Goal: Information Seeking & Learning: Learn about a topic

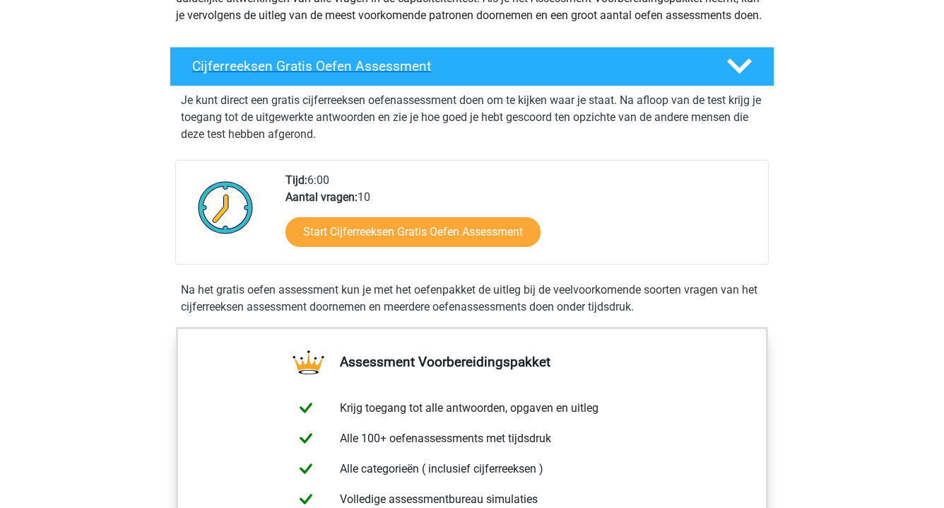
scroll to position [170, 0]
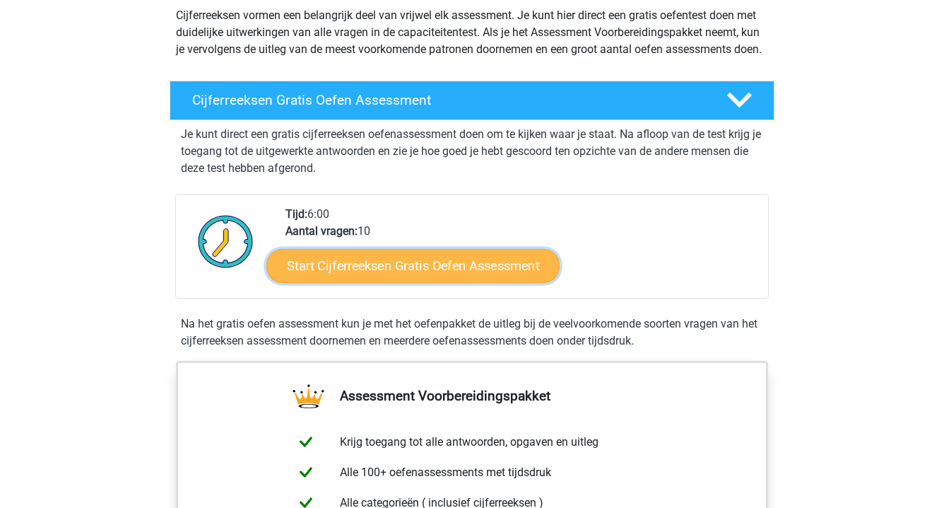
click at [496, 276] on link "Start Cijferreeksen Gratis Oefen Assessment" at bounding box center [412, 265] width 293 height 34
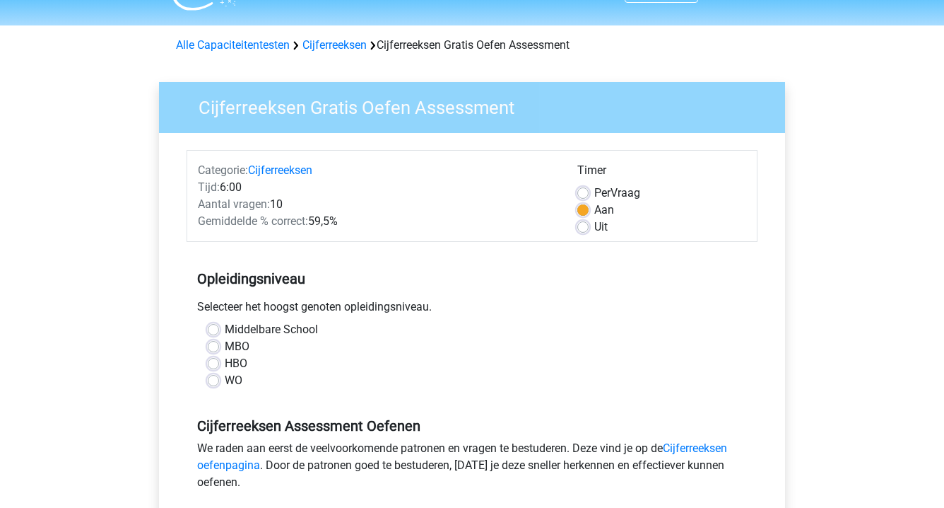
scroll to position [102, 0]
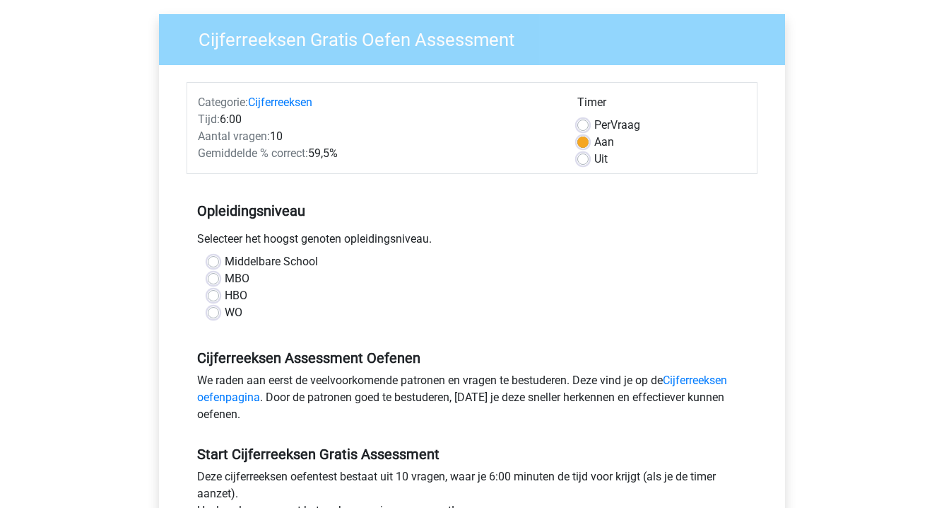
click at [225, 279] on label "MBO" at bounding box center [237, 278] width 25 height 17
click at [213, 279] on input "MBO" at bounding box center [213, 277] width 11 height 14
radio input "true"
click at [208, 287] on input "HBO" at bounding box center [213, 294] width 11 height 14
radio input "true"
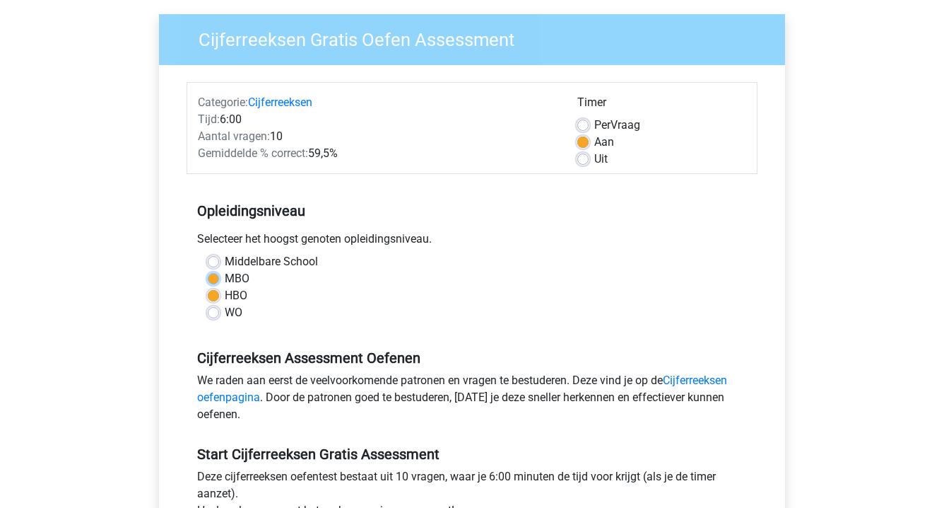
click at [208, 270] on input "MBO" at bounding box center [213, 277] width 11 height 14
radio input "true"
click at [338, 392] on div "We raden aan eerst de veelvoorkomende patronen en vragen te bestuderen. Deze vi…" at bounding box center [472, 400] width 571 height 57
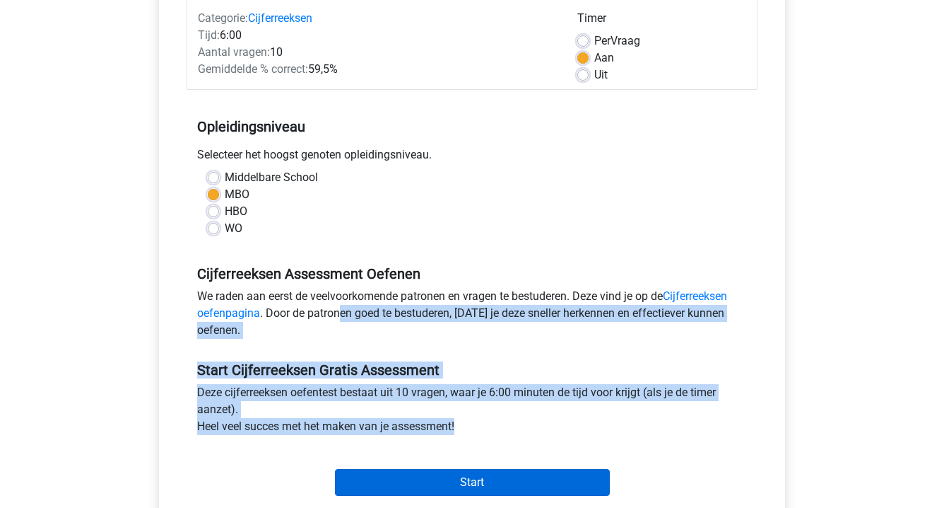
scroll to position [189, 0]
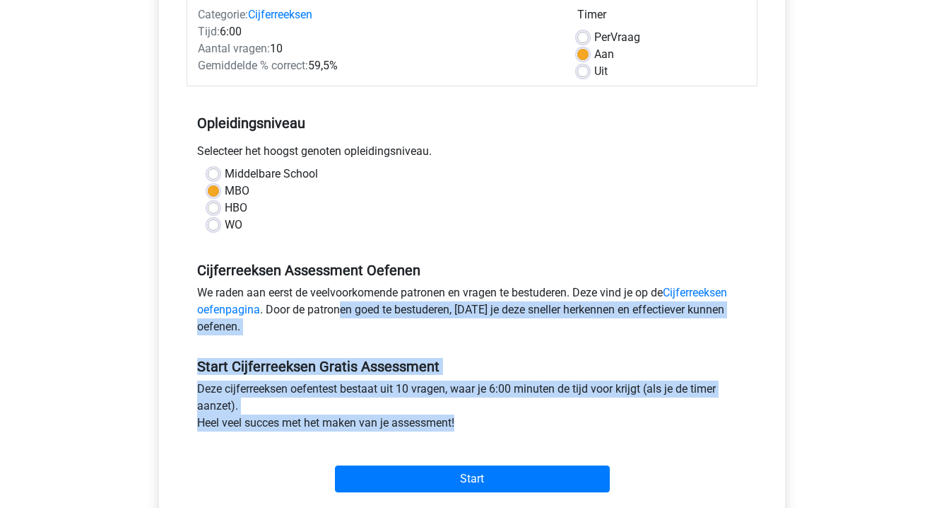
drag, startPoint x: 338, startPoint y: 393, endPoint x: 401, endPoint y: 465, distance: 95.7
click at [401, 465] on form "Categorie: Cijferreeksen Tijd: 6:00 Aantal vragen: 10 Gemiddelde % correct: 59,…" at bounding box center [472, 245] width 571 height 503
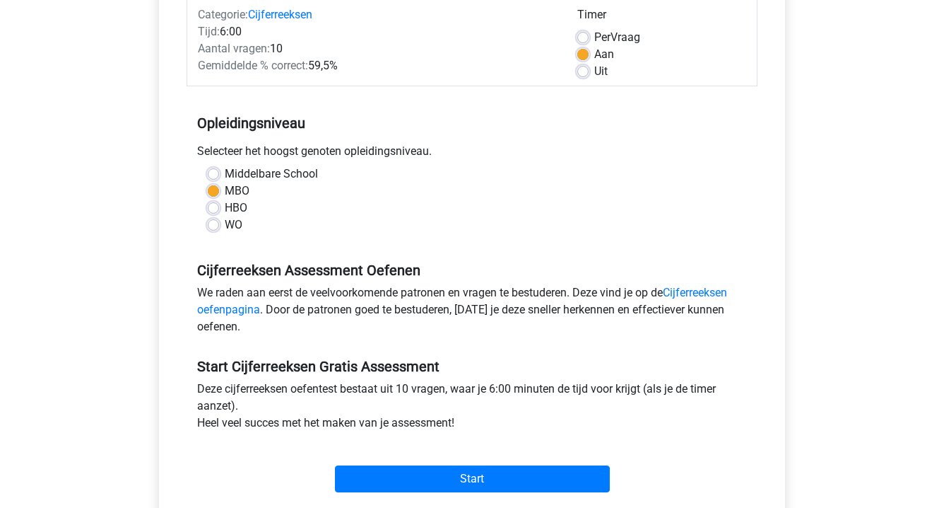
click at [417, 496] on div "Start" at bounding box center [472, 467] width 571 height 61
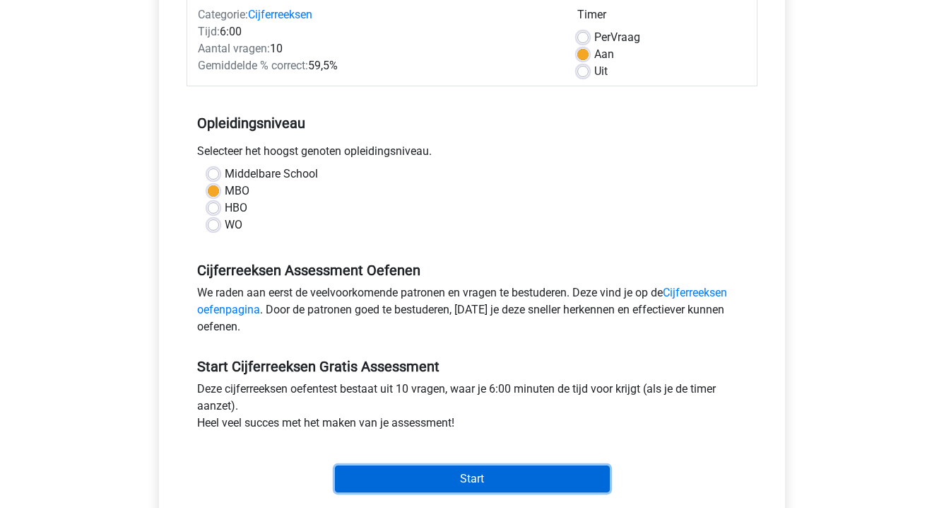
click at [442, 472] on input "Start" at bounding box center [472, 478] width 275 height 27
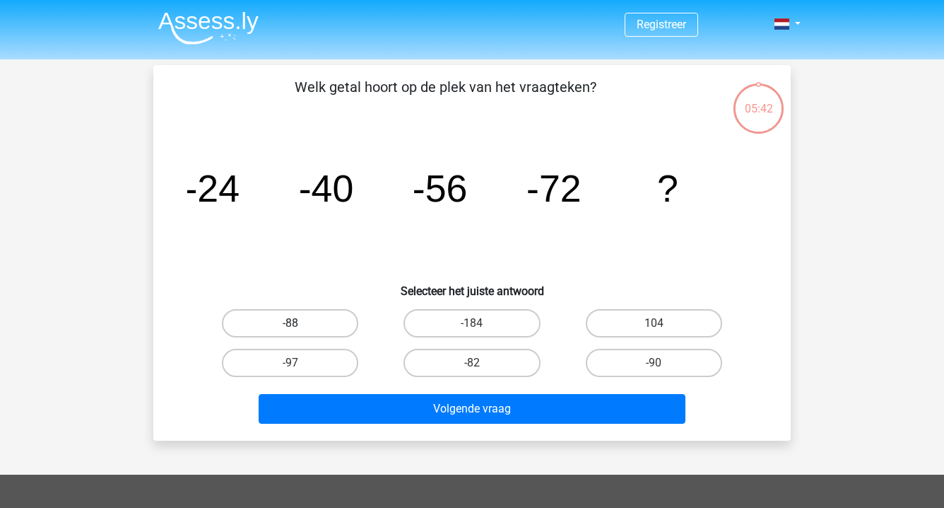
click at [332, 319] on label "-88" at bounding box center [290, 323] width 136 height 28
click at [300, 323] on input "-88" at bounding box center [295, 327] width 9 height 9
radio input "true"
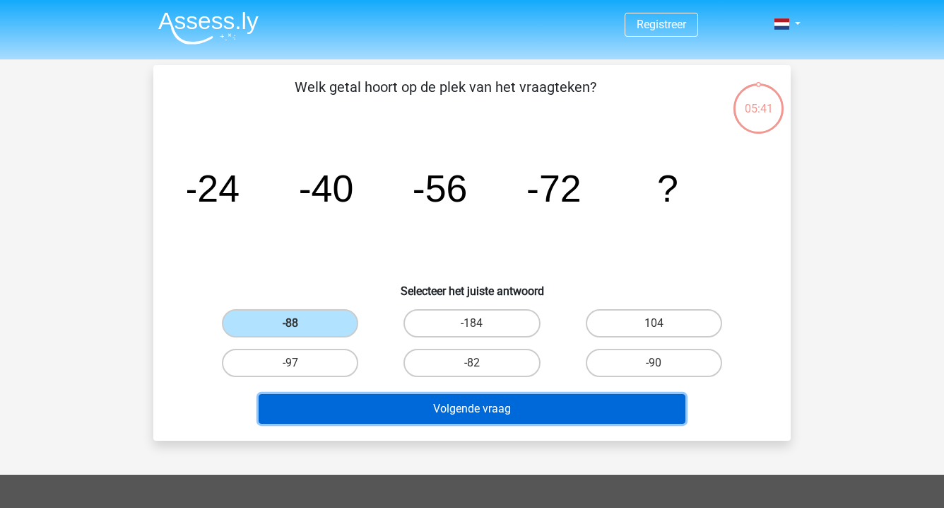
click at [429, 409] on button "Volgende vraag" at bounding box center [473, 409] width 428 height 30
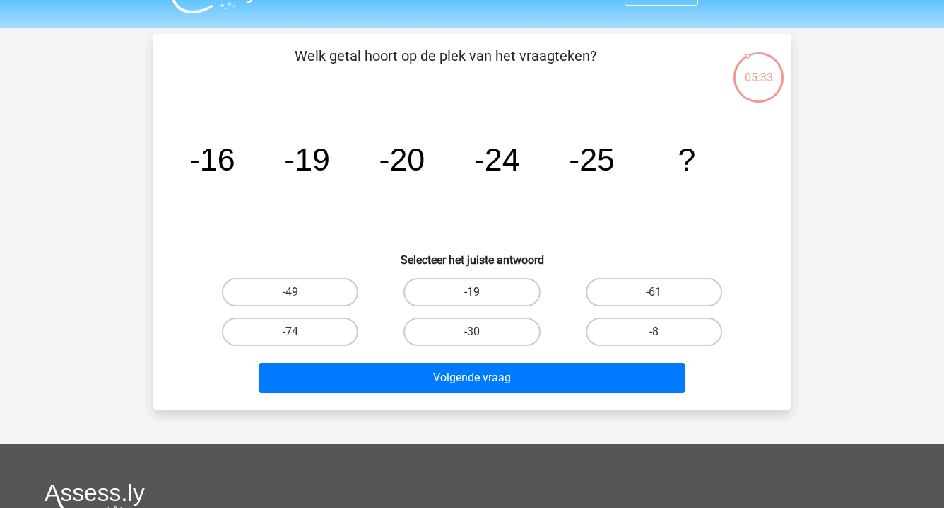
scroll to position [32, 0]
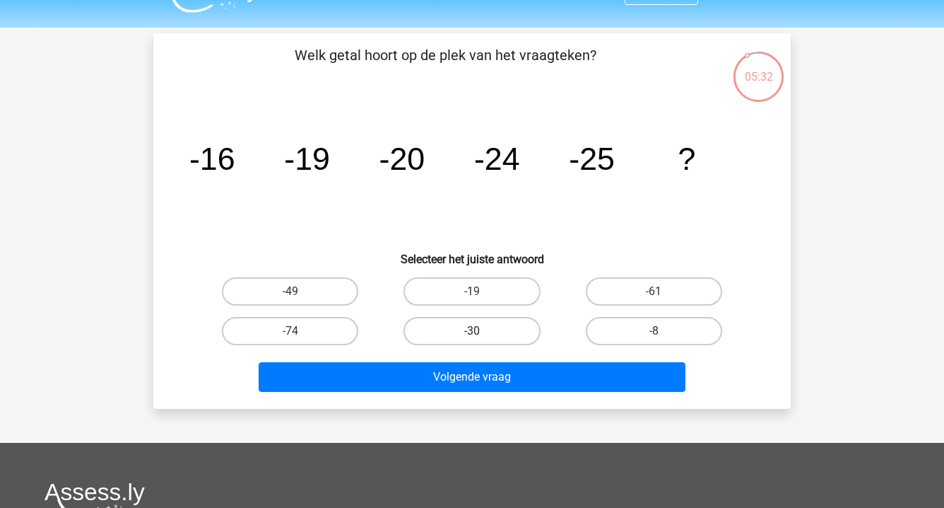
click at [436, 333] on label "-30" at bounding box center [472, 331] width 136 height 28
click at [472, 333] on input "-30" at bounding box center [476, 335] width 9 height 9
radio input "true"
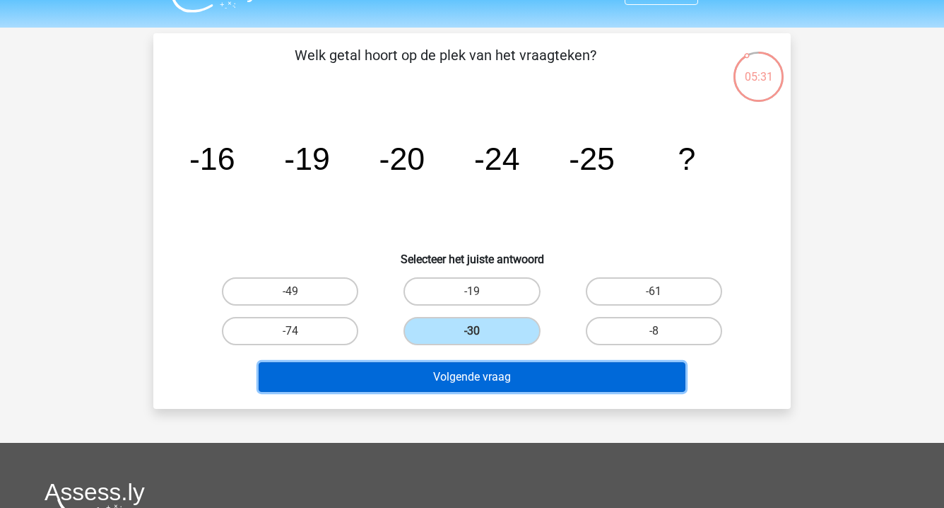
click at [453, 366] on button "Volgende vraag" at bounding box center [473, 377] width 428 height 30
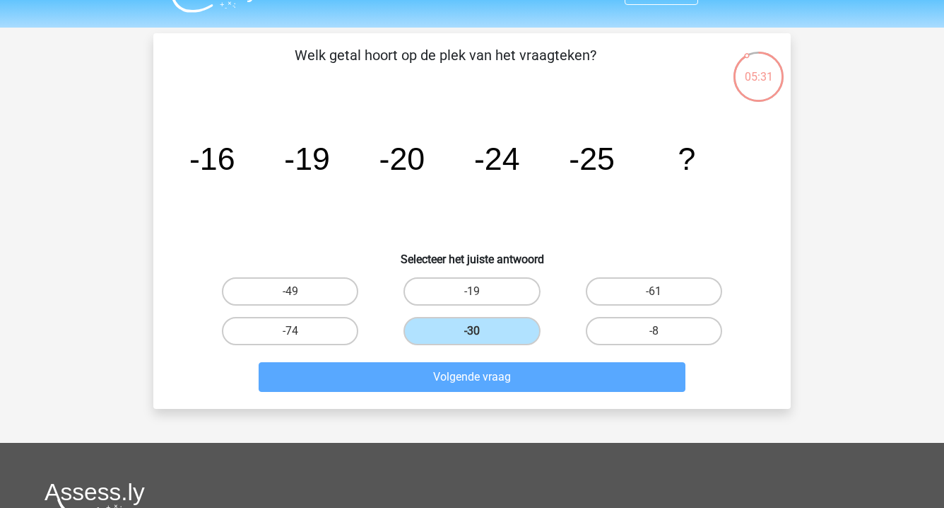
scroll to position [65, 0]
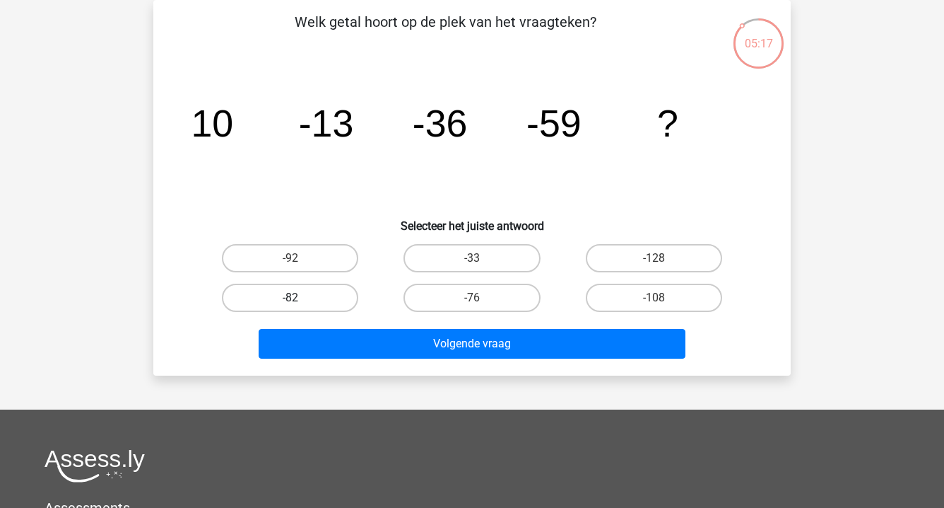
click at [322, 291] on label "-82" at bounding box center [290, 297] width 136 height 28
click at [300, 298] on input "-82" at bounding box center [295, 302] width 9 height 9
radio input "true"
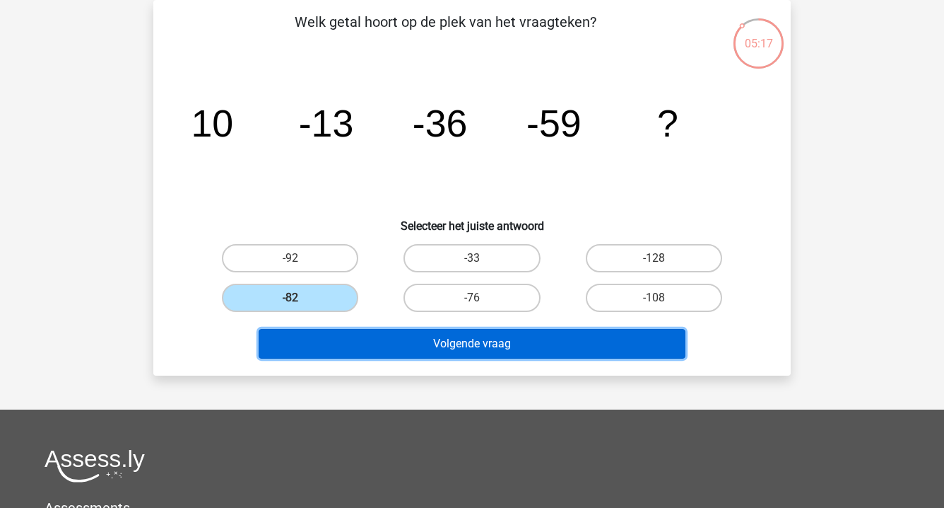
click at [370, 355] on button "Volgende vraag" at bounding box center [473, 344] width 428 height 30
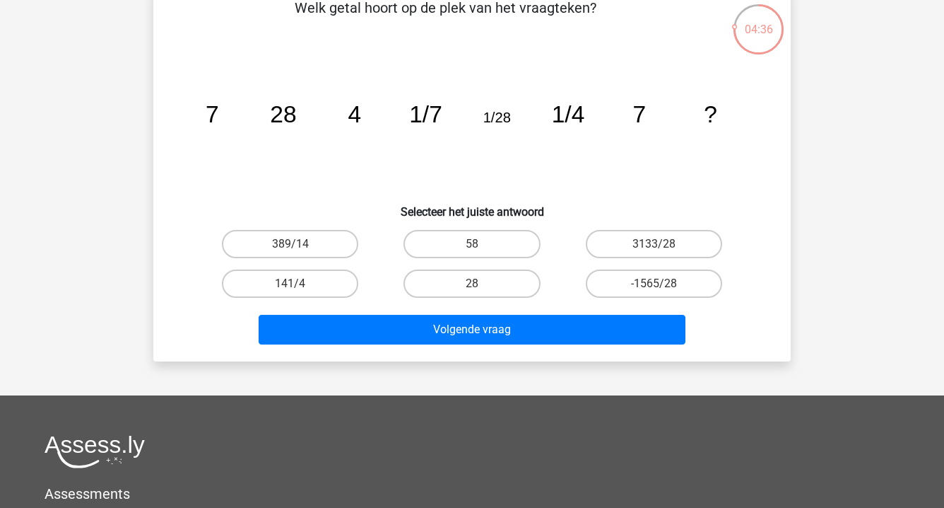
scroll to position [86, 0]
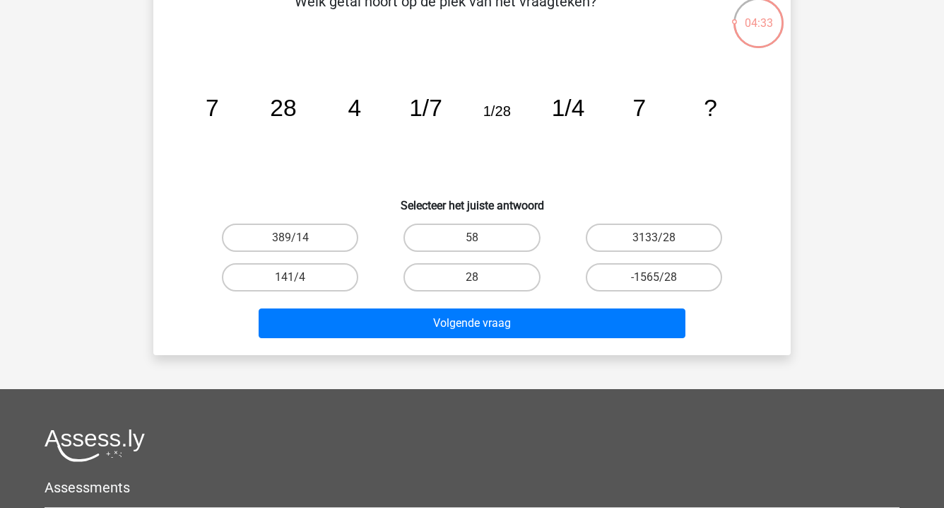
click at [479, 280] on input "28" at bounding box center [476, 281] width 9 height 9
radio input "true"
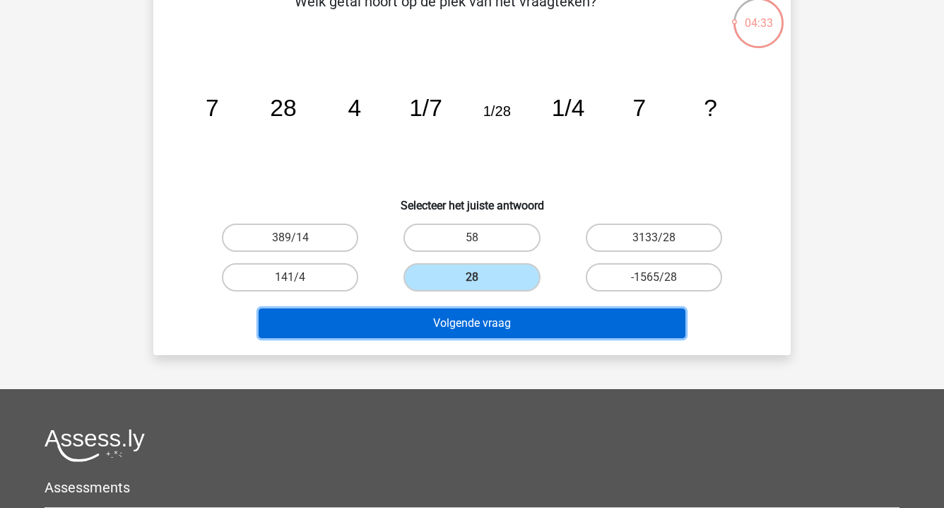
click at [485, 325] on button "Volgende vraag" at bounding box center [473, 323] width 428 height 30
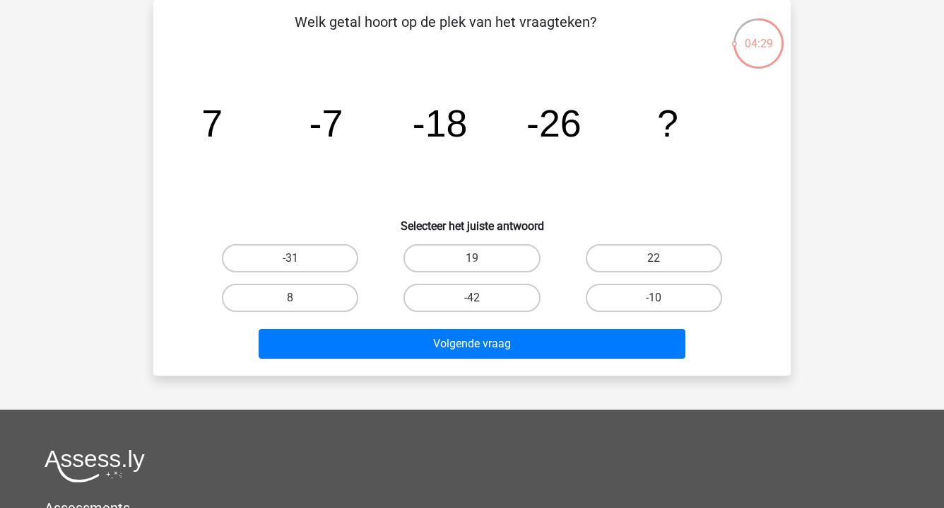
scroll to position [31, 0]
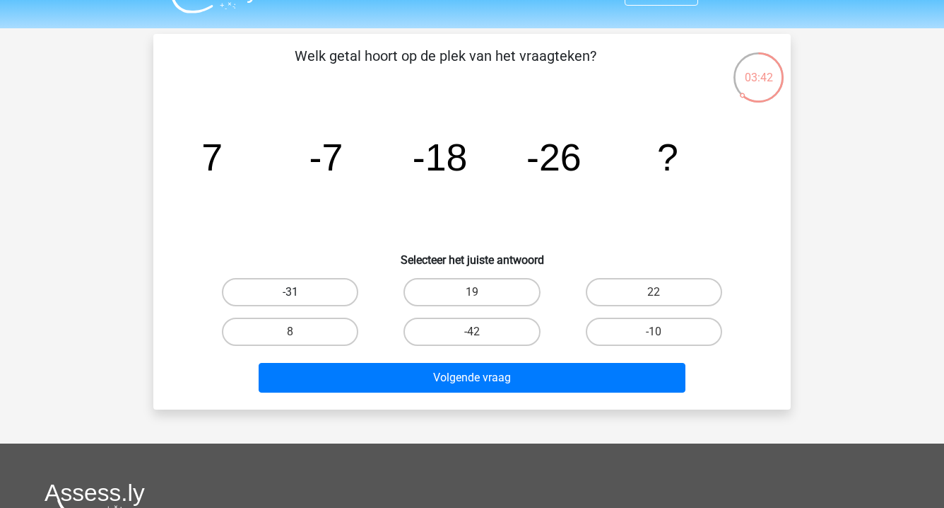
click at [312, 289] on label "-31" at bounding box center [290, 292] width 136 height 28
click at [300, 292] on input "-31" at bounding box center [295, 296] width 9 height 9
radio input "true"
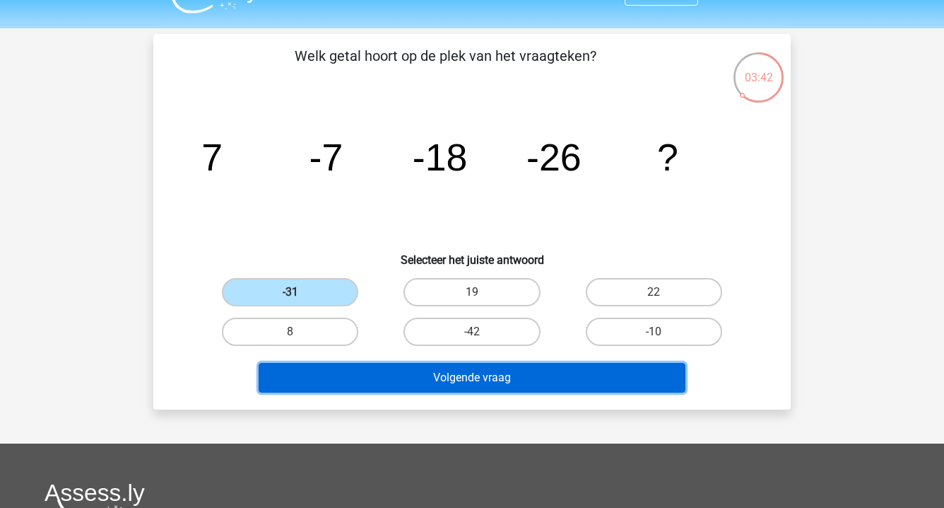
click at [428, 383] on button "Volgende vraag" at bounding box center [473, 378] width 428 height 30
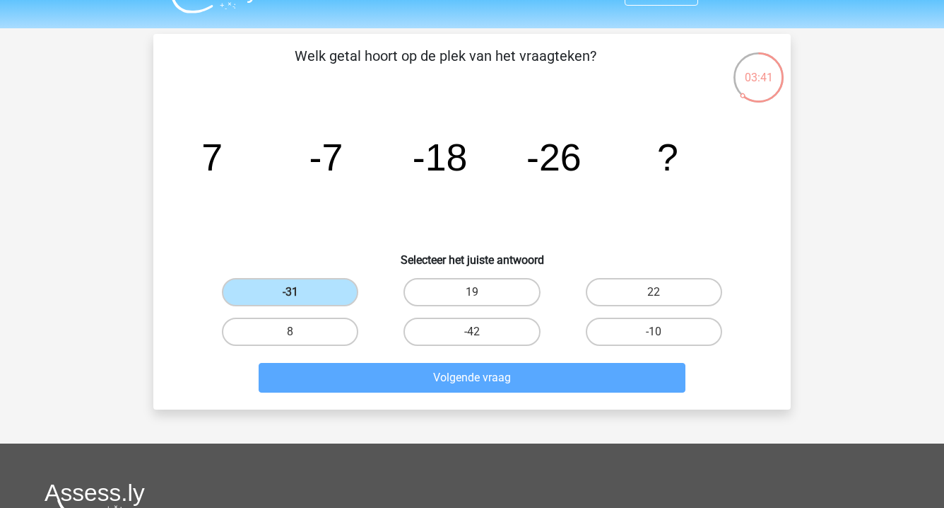
scroll to position [65, 0]
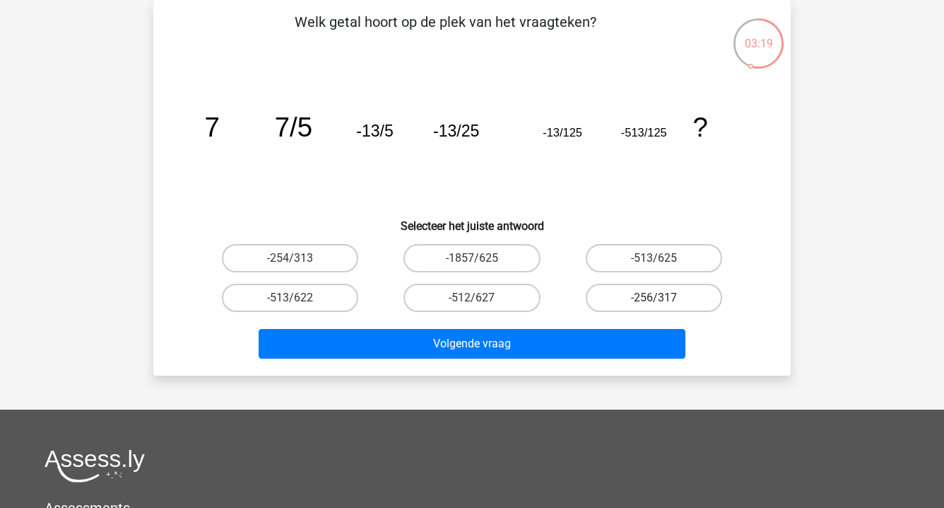
click at [614, 286] on label "-256/317" at bounding box center [654, 297] width 136 height 28
click at [654, 298] on input "-256/317" at bounding box center [658, 302] width 9 height 9
radio input "true"
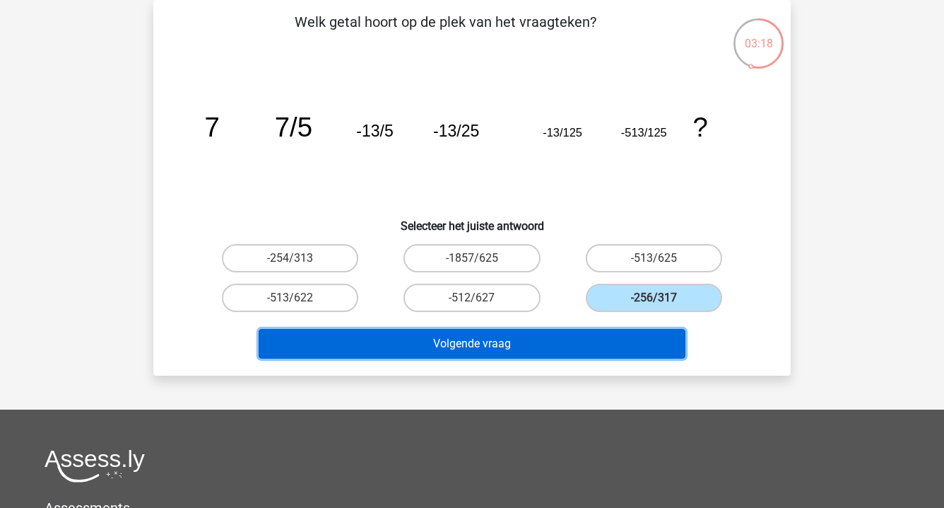
click at [586, 336] on button "Volgende vraag" at bounding box center [473, 344] width 428 height 30
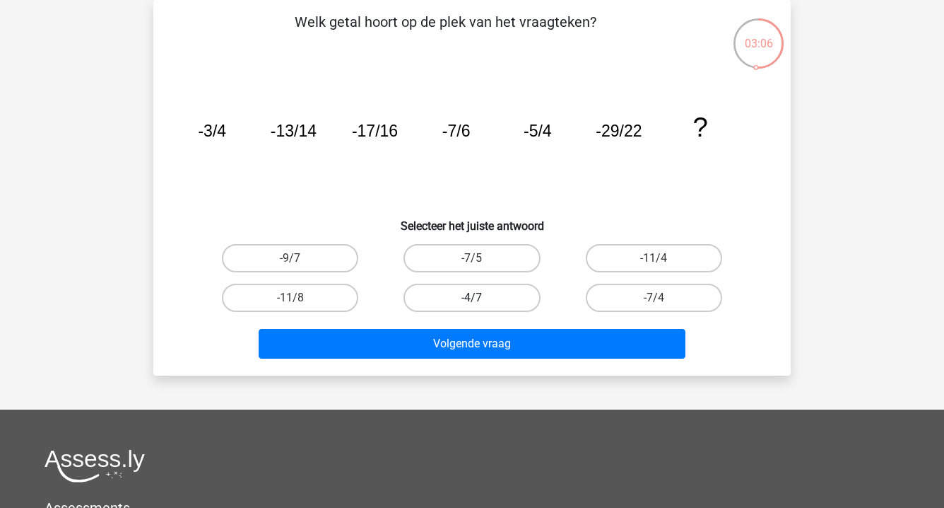
click at [489, 305] on label "-4/7" at bounding box center [472, 297] width 136 height 28
click at [481, 305] on input "-4/7" at bounding box center [476, 302] width 9 height 9
radio input "true"
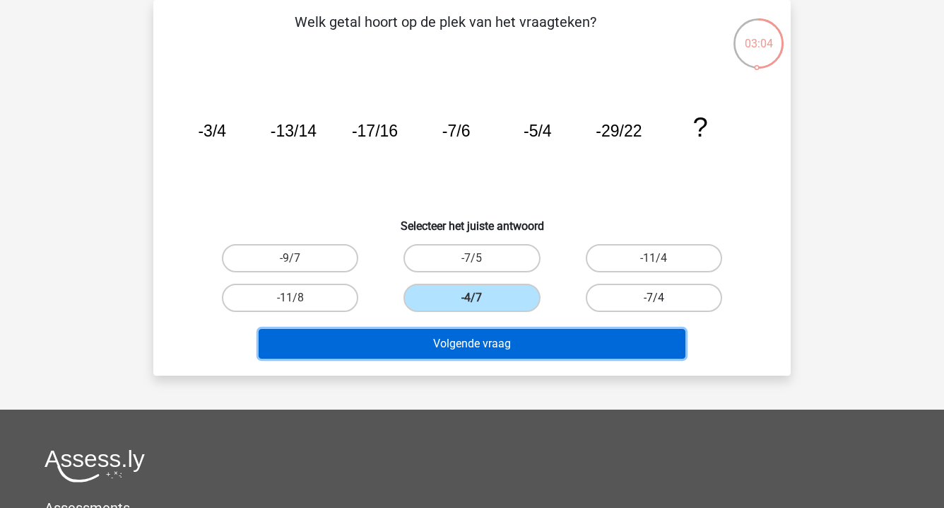
drag, startPoint x: 515, startPoint y: 351, endPoint x: 671, endPoint y: 295, distance: 165.2
click at [656, 305] on div "Welk getal hoort op de plek van het vraagteken? image/svg+xml -3/4 -13/14 -17/1…" at bounding box center [472, 187] width 626 height 353
click at [536, 356] on button "Volgende vraag" at bounding box center [473, 344] width 428 height 30
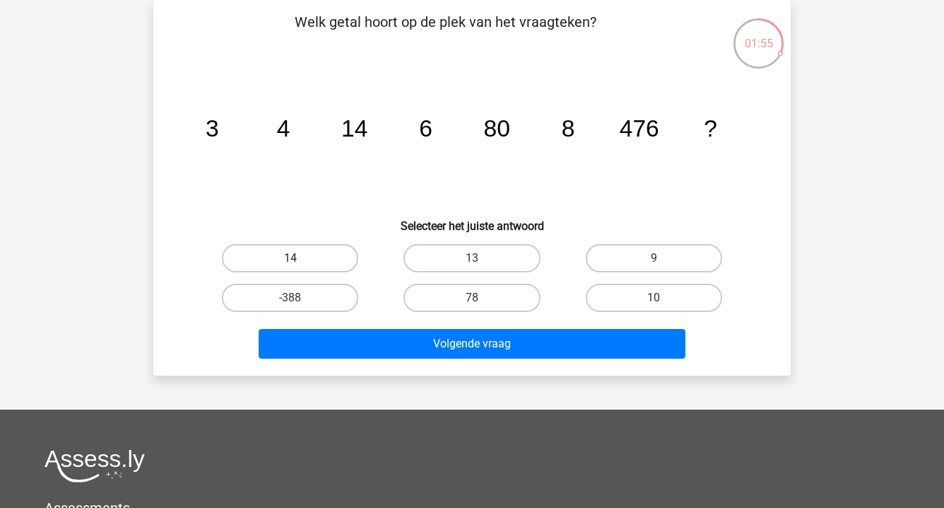
click at [332, 252] on label "14" at bounding box center [290, 258] width 136 height 28
click at [300, 258] on input "14" at bounding box center [295, 262] width 9 height 9
radio input "true"
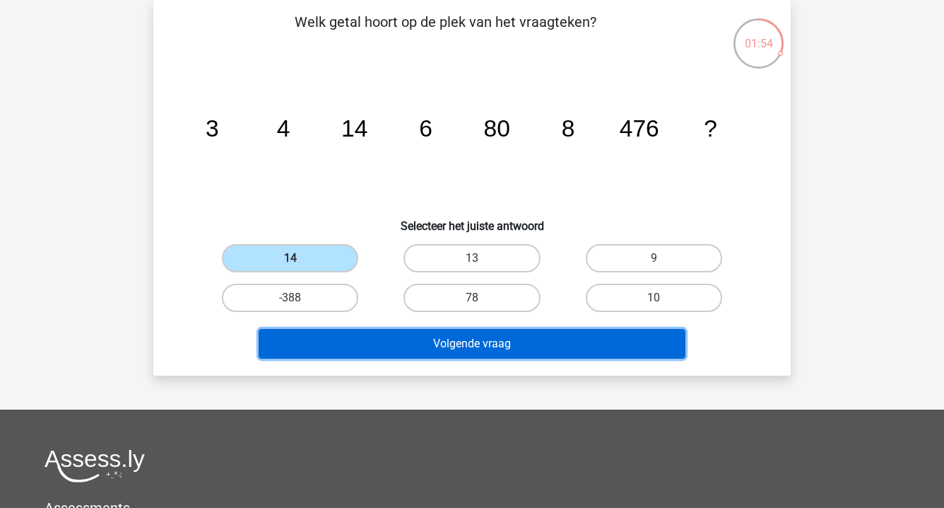
click at [394, 329] on button "Volgende vraag" at bounding box center [473, 344] width 428 height 30
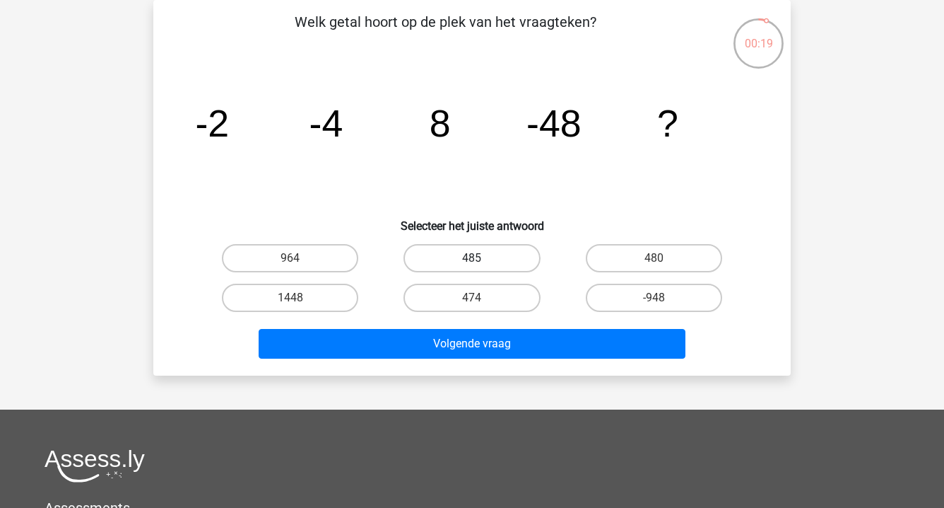
drag, startPoint x: 499, startPoint y: 256, endPoint x: 510, endPoint y: 262, distance: 12.6
click at [510, 262] on label "485" at bounding box center [472, 258] width 136 height 28
click at [515, 229] on h6 "Selecteer het juiste antwoord" at bounding box center [472, 220] width 592 height 25
click at [515, 241] on div "485" at bounding box center [472, 258] width 182 height 40
click at [515, 245] on label "485" at bounding box center [472, 258] width 136 height 28
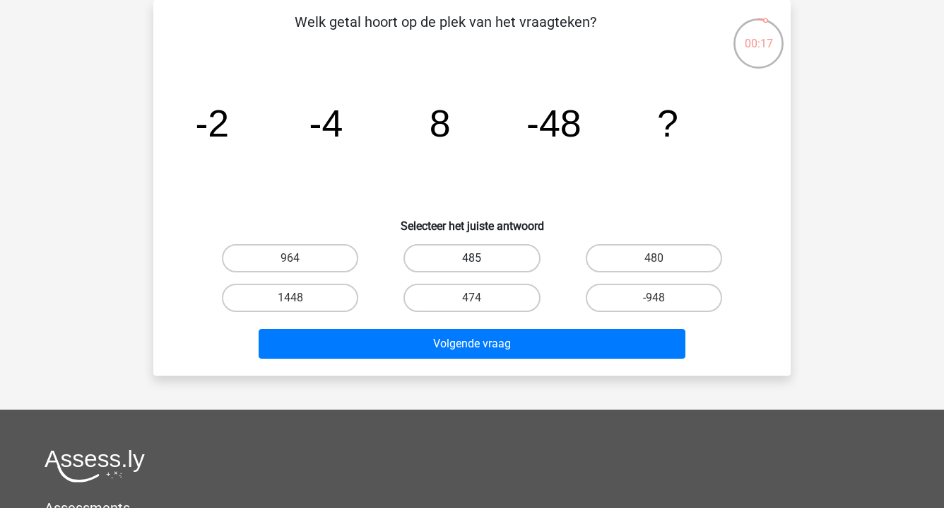
click at [481, 258] on input "485" at bounding box center [476, 262] width 9 height 9
radio input "true"
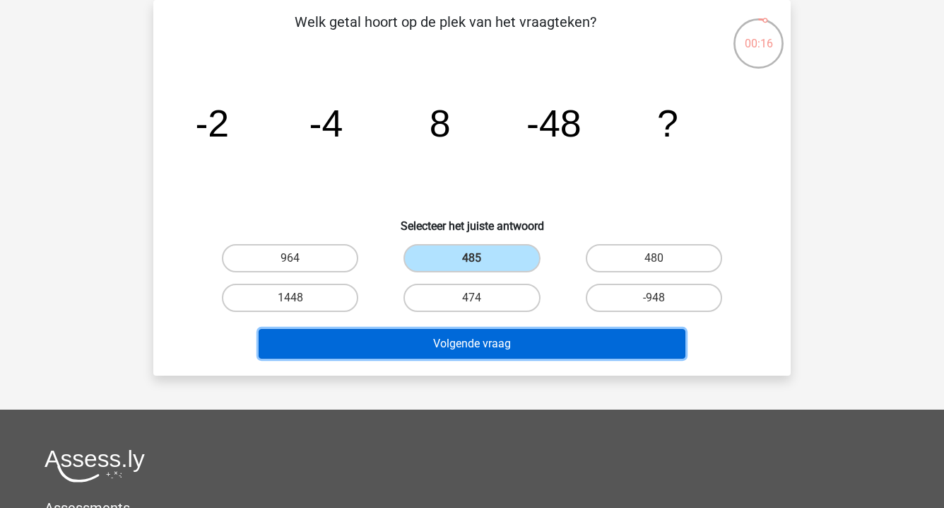
click at [510, 340] on button "Volgende vraag" at bounding box center [473, 344] width 428 height 30
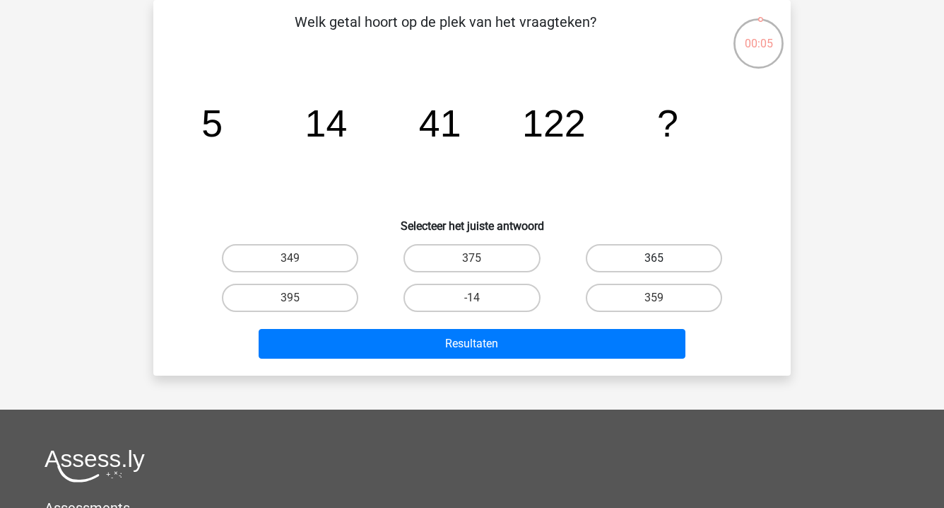
click at [657, 270] on label "365" at bounding box center [654, 258] width 136 height 28
click at [657, 267] on input "365" at bounding box center [658, 262] width 9 height 9
radio input "true"
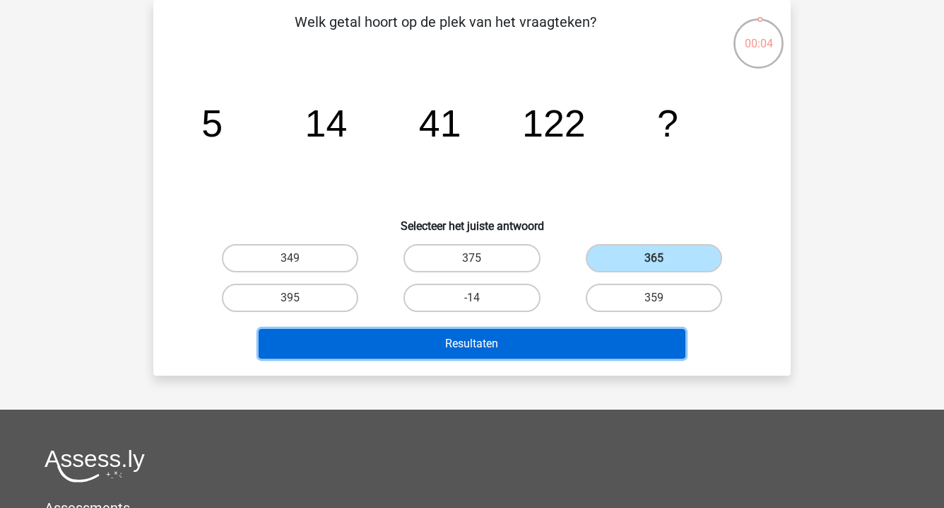
click at [617, 332] on button "Resultaten" at bounding box center [473, 344] width 428 height 30
